Goal: Information Seeking & Learning: Understand process/instructions

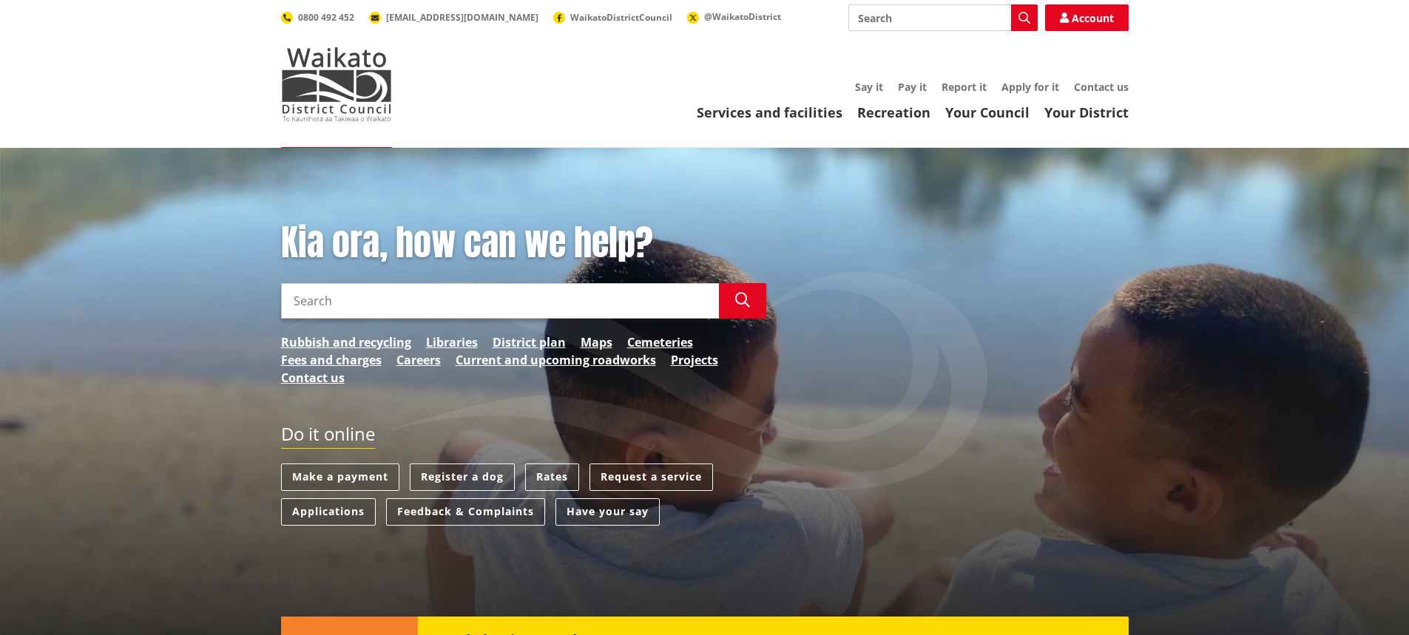
click at [922, 14] on input "Search" at bounding box center [942, 17] width 189 height 27
type input "LIM"
click at [1023, 18] on icon "button" at bounding box center [1025, 18] width 12 height 12
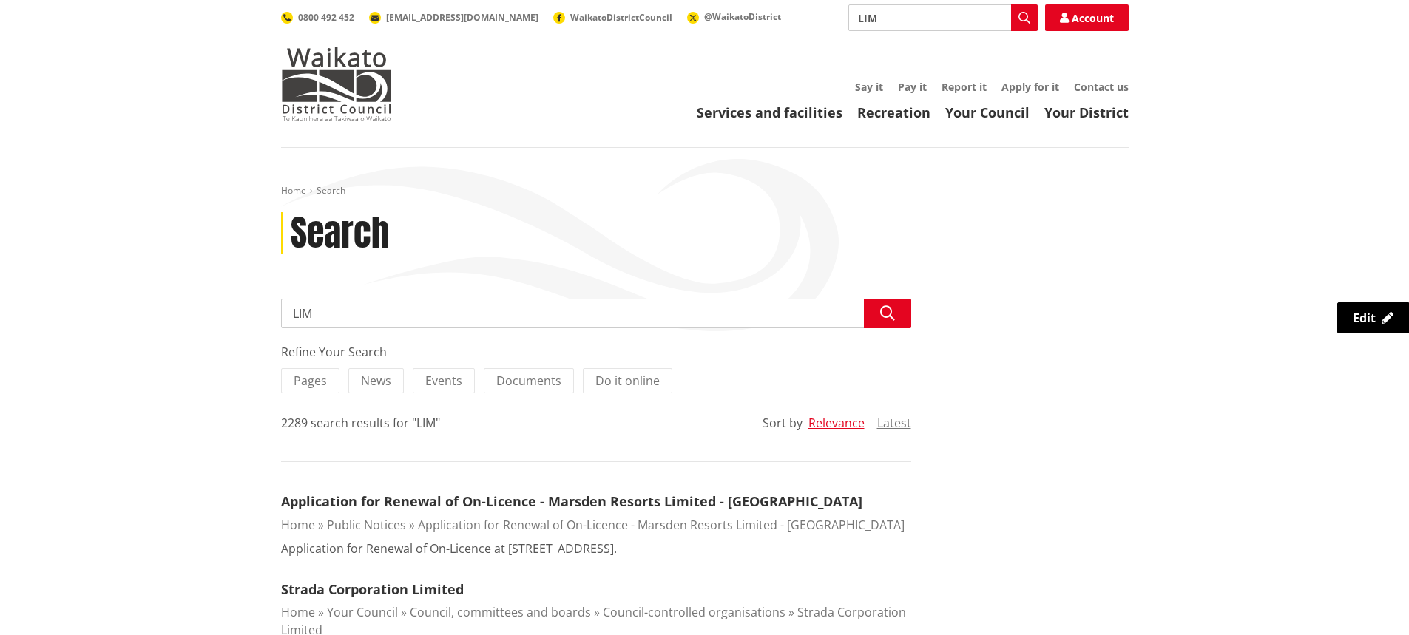
click at [892, 16] on input "LIM" at bounding box center [942, 17] width 189 height 27
type input "LIM REPORT"
click at [1019, 18] on icon "button" at bounding box center [1025, 18] width 12 height 12
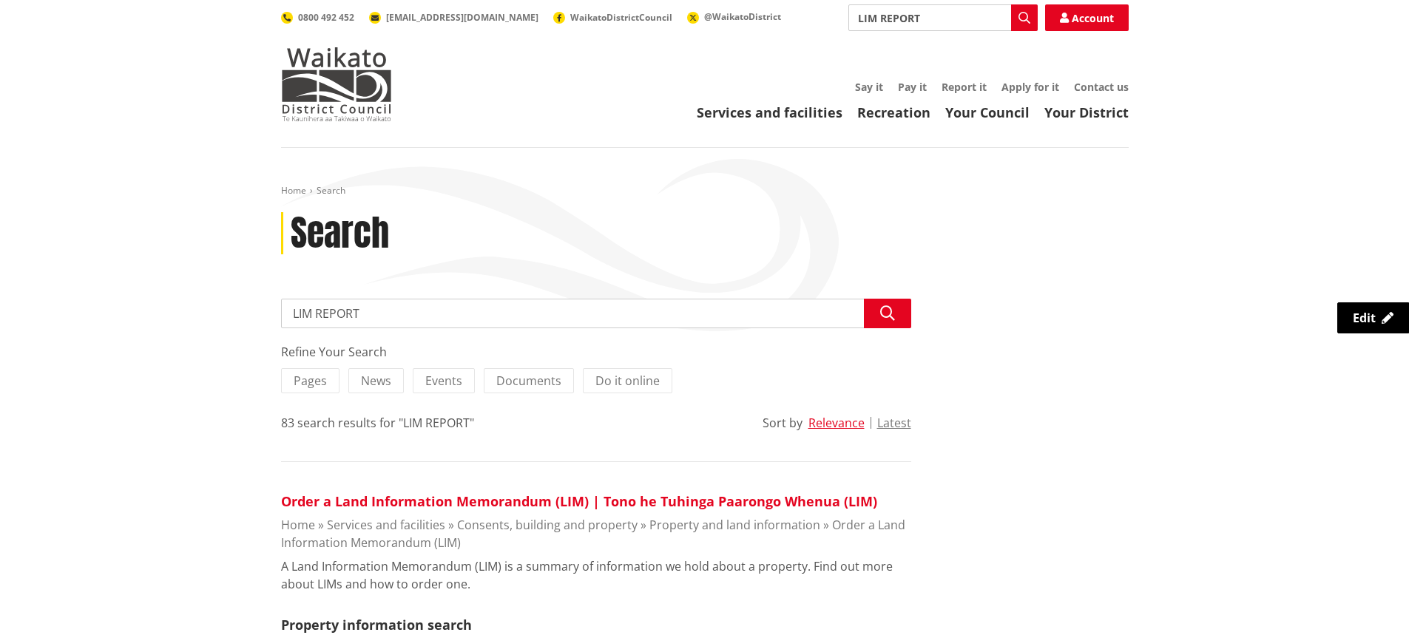
click at [615, 504] on link "Order a Land Information Memorandum (LIM) | Tono he Tuhinga Paarongo Whenua (LI…" at bounding box center [579, 502] width 596 height 18
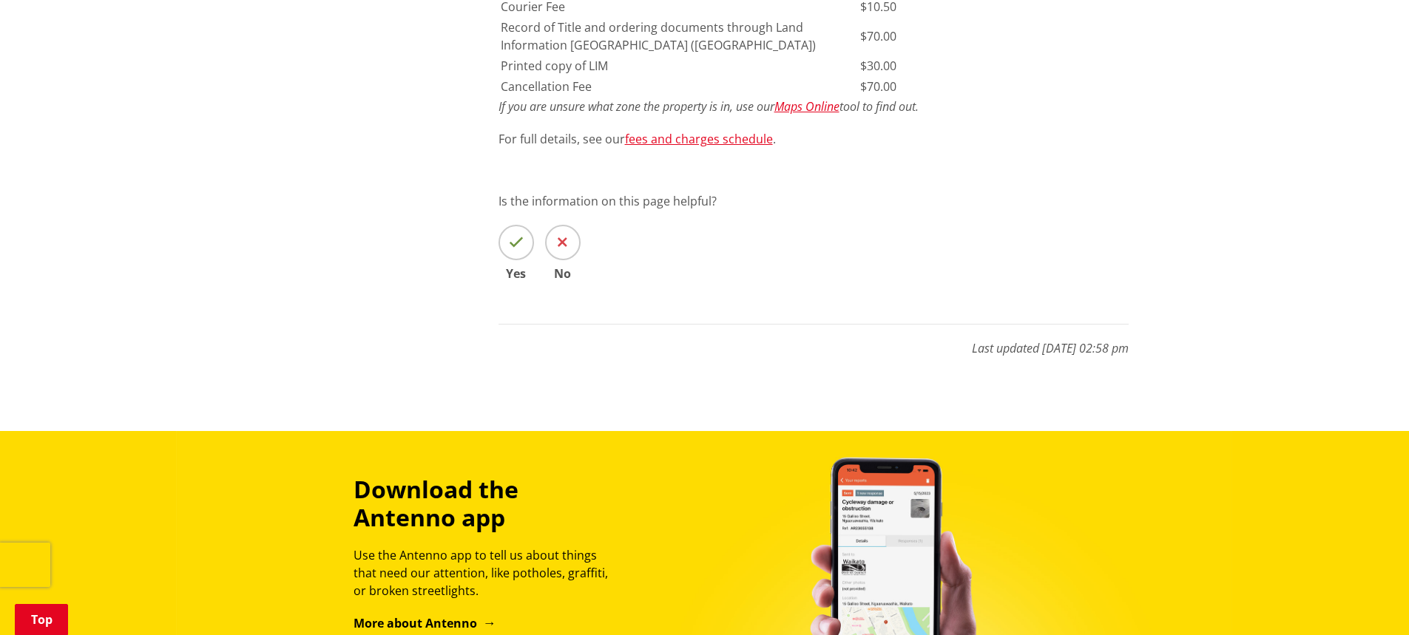
scroll to position [962, 0]
